Goal: Information Seeking & Learning: Check status

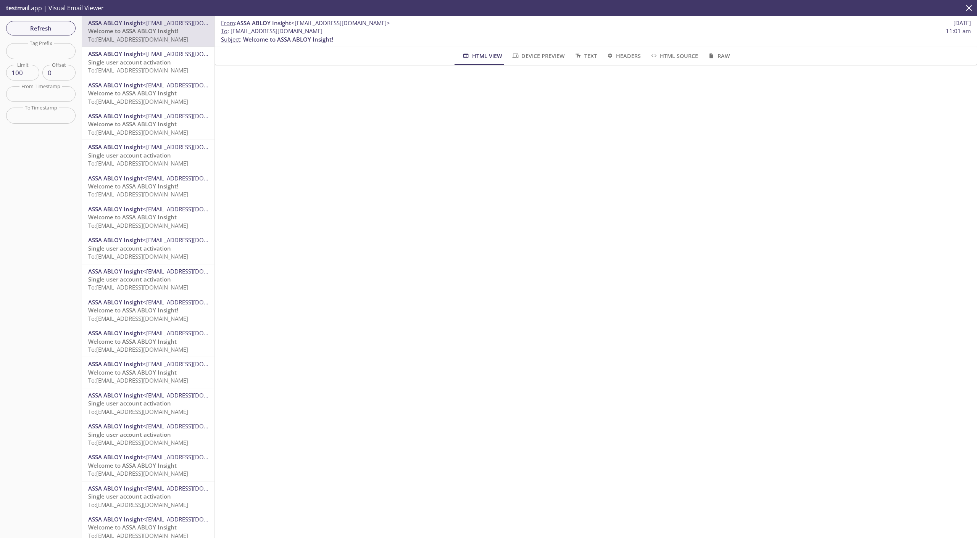
drag, startPoint x: 231, startPoint y: 30, endPoint x: 350, endPoint y: 31, distance: 119.5
click at [350, 31] on span "To : [EMAIL_ADDRESS][DOMAIN_NAME] 11:01 am" at bounding box center [596, 31] width 750 height 8
copy span "[EMAIL_ADDRESS][DOMAIN_NAME]"
click at [60, 28] on span "Refresh" at bounding box center [40, 28] width 57 height 10
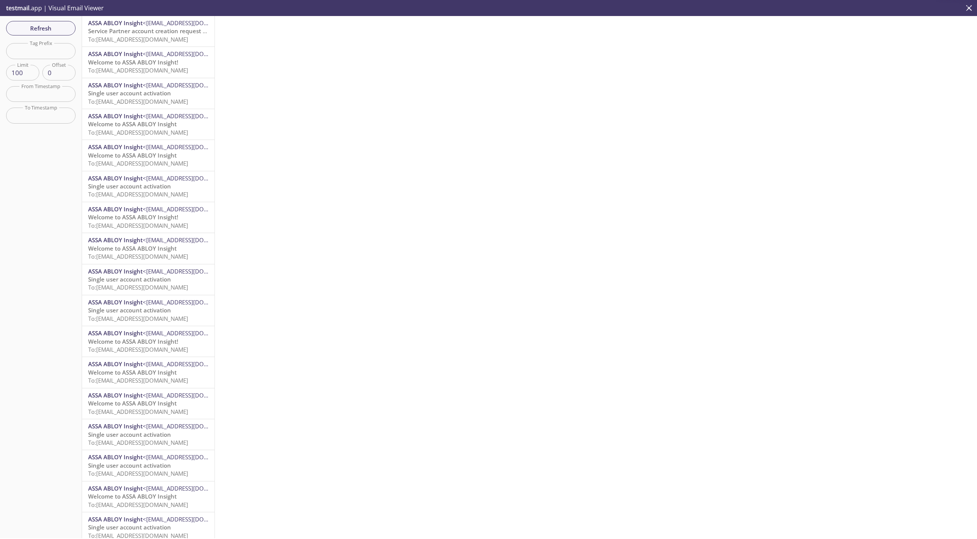
click at [127, 29] on span "Service Partner account creation request submitted" at bounding box center [159, 31] width 143 height 8
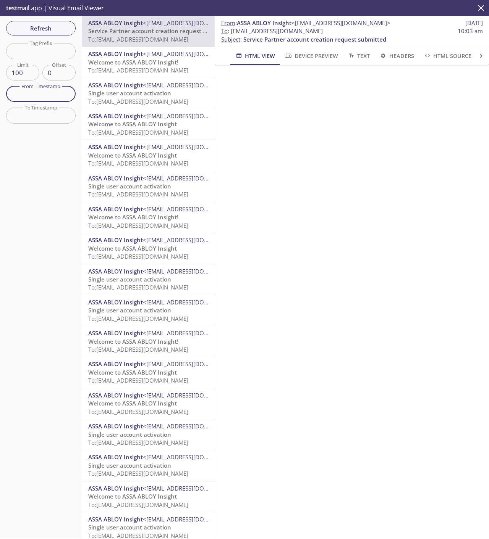
click at [44, 95] on input "text" at bounding box center [40, 94] width 69 height 16
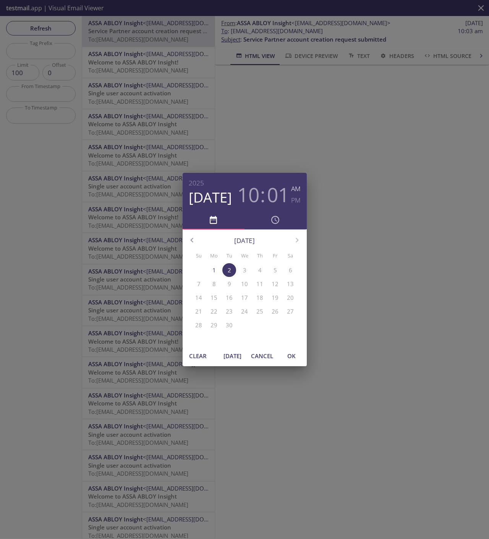
click at [237, 358] on span "[DATE]" at bounding box center [232, 356] width 18 height 10
click at [294, 358] on span "OK" at bounding box center [291, 356] width 18 height 10
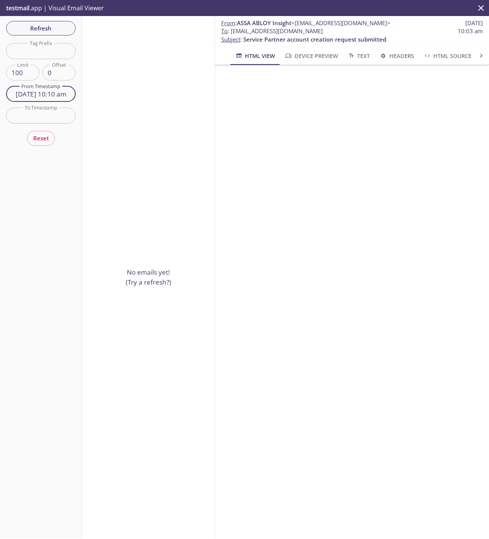
click at [43, 95] on input "[DATE] 10:10 am" at bounding box center [40, 94] width 69 height 16
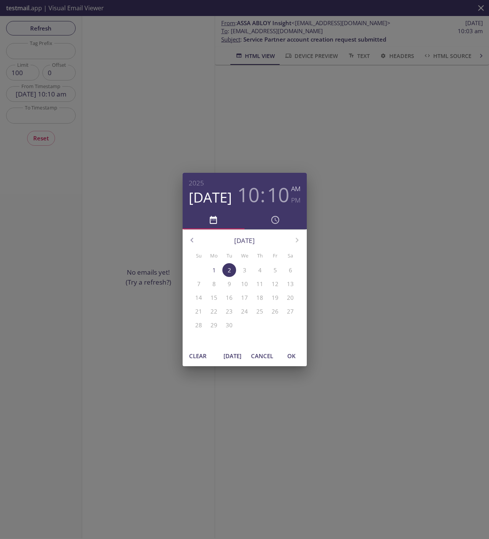
click at [282, 195] on h3 "10" at bounding box center [278, 194] width 22 height 23
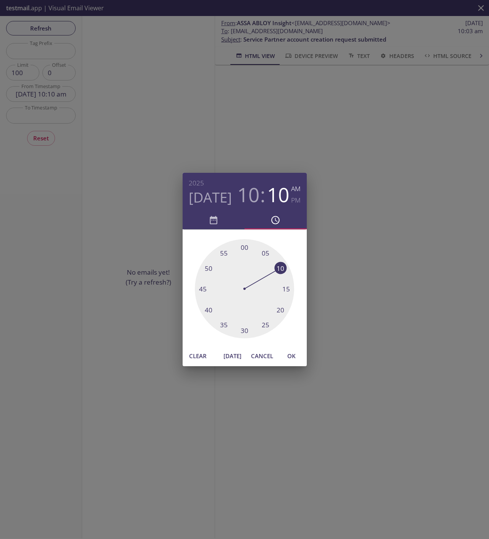
click at [241, 246] on div at bounding box center [244, 288] width 99 height 99
click at [244, 248] on div at bounding box center [244, 288] width 99 height 99
click at [291, 358] on span "OK" at bounding box center [291, 356] width 18 height 10
type input "[DATE] 10:00 am"
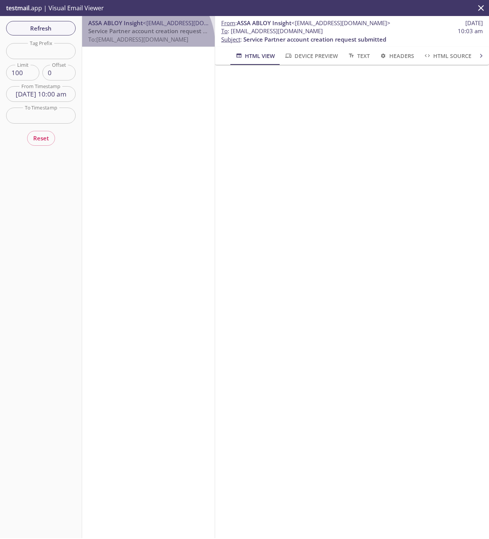
click at [144, 44] on div "ASSA ABLOY Insight <[EMAIL_ADDRESS][DOMAIN_NAME]> Service Partner account creat…" at bounding box center [148, 31] width 132 height 31
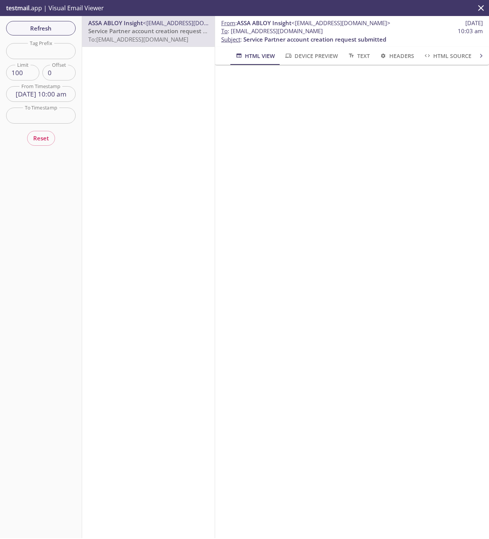
drag, startPoint x: 232, startPoint y: 31, endPoint x: 360, endPoint y: 31, distance: 128.6
click at [360, 31] on span "To : [EMAIL_ADDRESS][DOMAIN_NAME] 10:03 am" at bounding box center [351, 31] width 261 height 8
copy span "[EMAIL_ADDRESS][DOMAIN_NAME]"
click at [61, 26] on span "Refresh" at bounding box center [40, 28] width 57 height 10
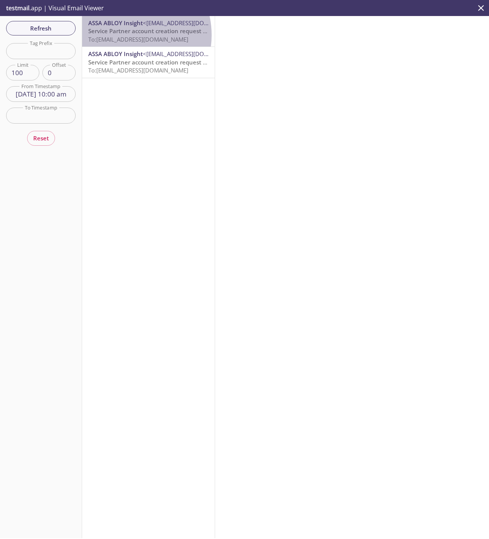
click at [123, 35] on span "Service Partner account creation request submitted" at bounding box center [159, 31] width 143 height 8
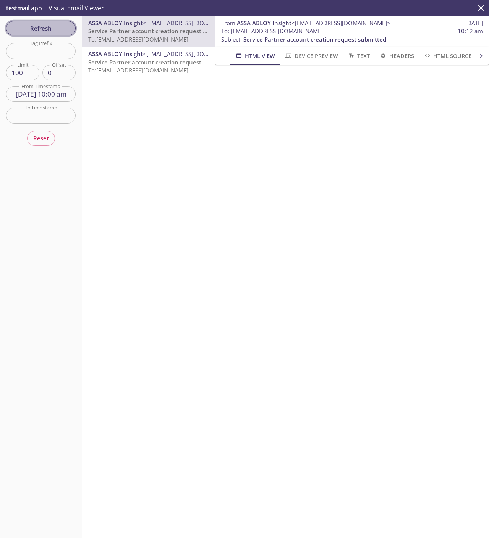
click at [53, 27] on span "Refresh" at bounding box center [40, 28] width 57 height 10
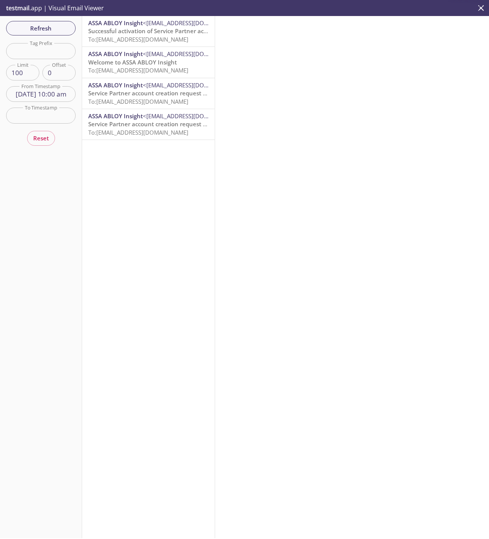
click at [127, 35] on span "Successful activation of Service Partner account!" at bounding box center [154, 31] width 133 height 8
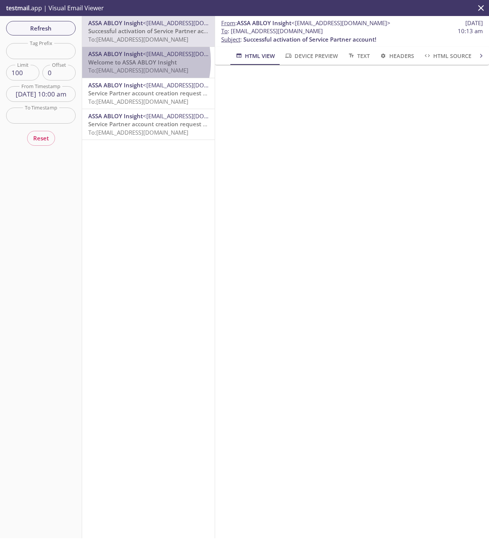
click at [126, 61] on span "Welcome to ASSA ABLOY Insight" at bounding box center [132, 62] width 89 height 8
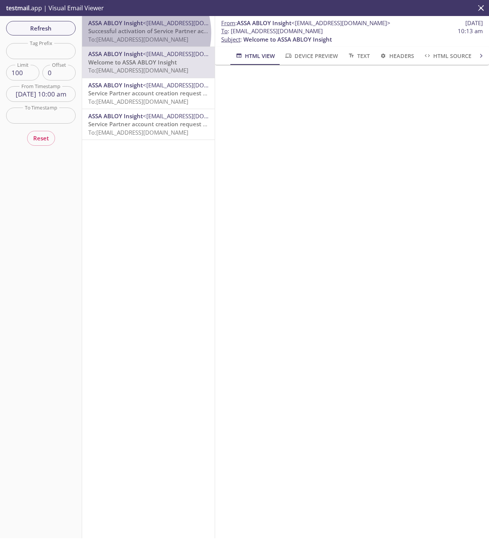
click at [135, 33] on span "Successful activation of Service Partner account!" at bounding box center [154, 31] width 133 height 8
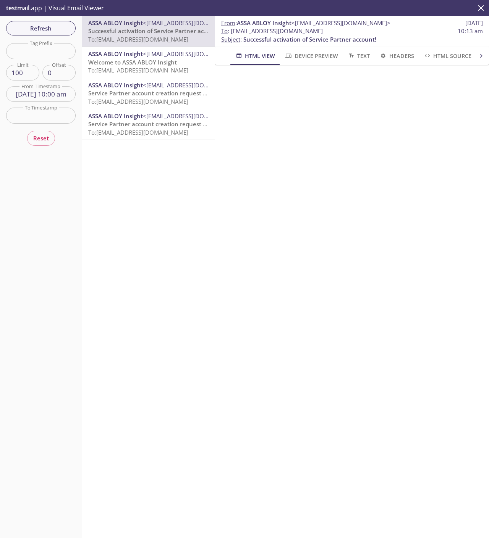
click at [156, 68] on span "To: [EMAIL_ADDRESS][DOMAIN_NAME]" at bounding box center [138, 70] width 100 height 8
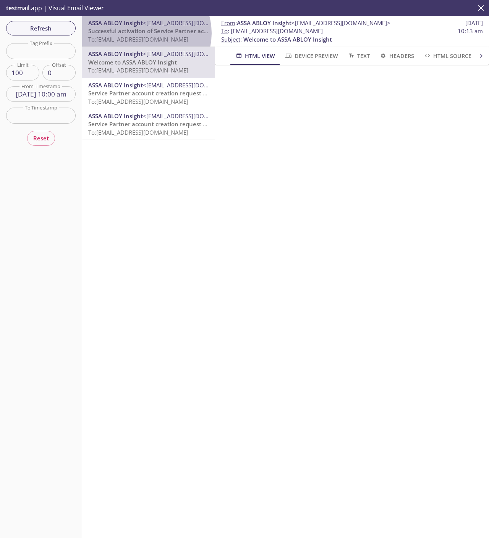
click at [145, 33] on span "Successful activation of Service Partner account!" at bounding box center [154, 31] width 133 height 8
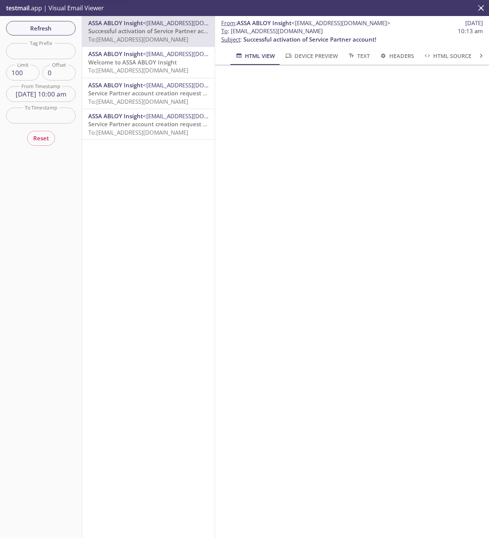
click at [144, 61] on span "Welcome to ASSA ABLOY Insight" at bounding box center [132, 62] width 89 height 8
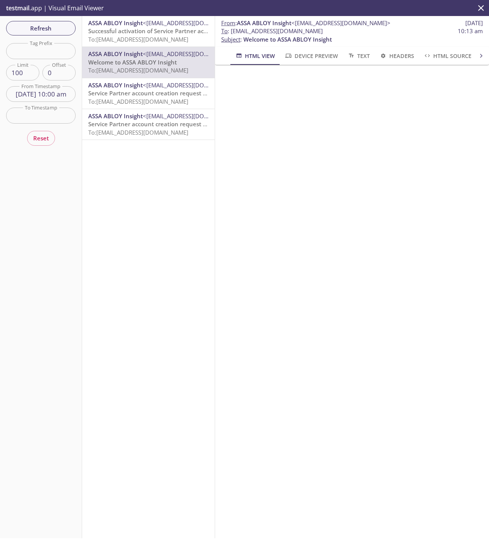
drag, startPoint x: 231, startPoint y: 32, endPoint x: 345, endPoint y: 29, distance: 114.2
click at [345, 29] on span "To : [EMAIL_ADDRESS][DOMAIN_NAME] 10:13 am" at bounding box center [351, 31] width 261 height 8
copy span "[EMAIL_ADDRESS][DOMAIN_NAME]"
click at [43, 139] on span "Reset" at bounding box center [41, 138] width 16 height 10
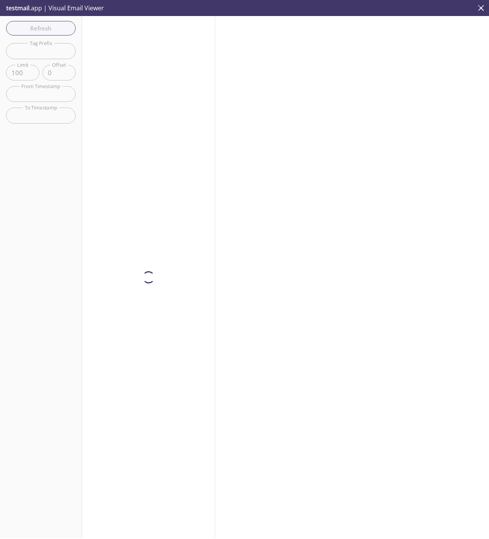
click at [42, 139] on div "Refresh Filters Tag Prefix Tag Prefix Limit 100 Limit Offset 0 Offset From Time…" at bounding box center [41, 277] width 82 height 523
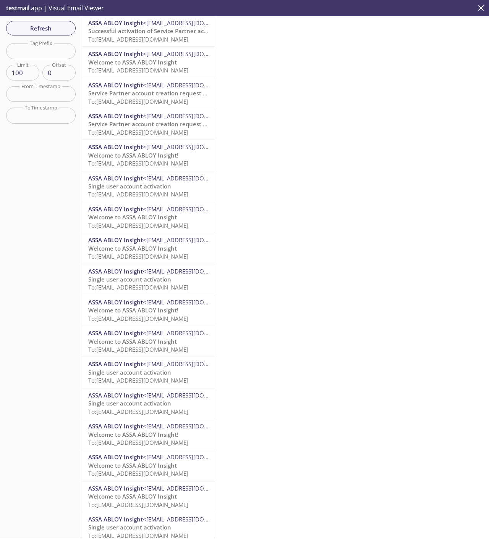
click at [40, 96] on input "text" at bounding box center [40, 94] width 69 height 16
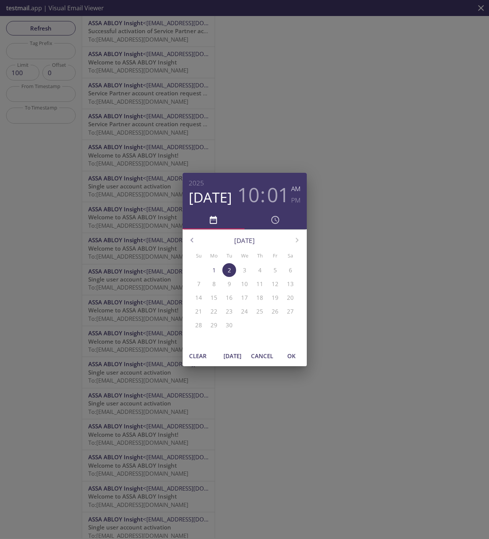
click at [223, 350] on button "[DATE]" at bounding box center [232, 356] width 24 height 15
click at [290, 357] on span "OK" at bounding box center [291, 356] width 18 height 10
type input "[DATE] 10:15 am"
